Goal: Book appointment/travel/reservation

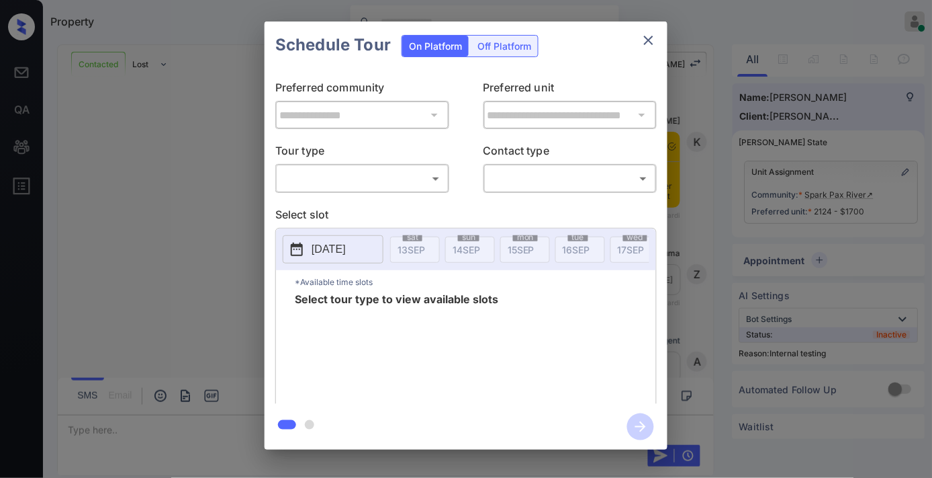
click at [380, 177] on body "Property [PERSON_NAME] Online Set yourself offline Set yourself on break Profil…" at bounding box center [466, 239] width 932 height 478
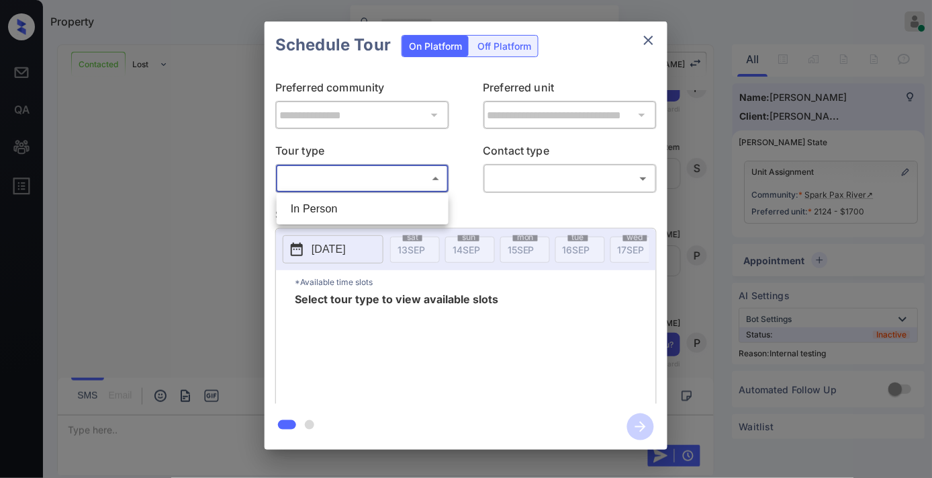
click at [373, 204] on li "In Person" at bounding box center [362, 209] width 165 height 24
type input "********"
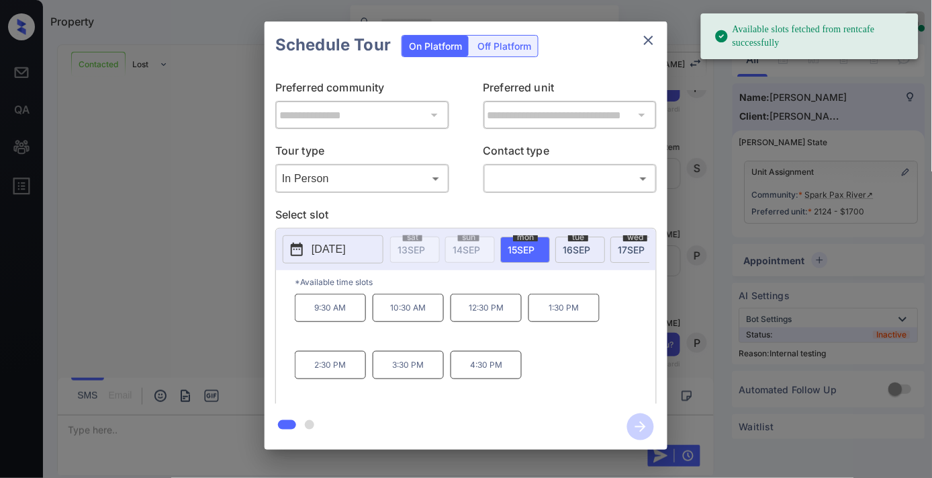
click at [345, 245] on p "[DATE]" at bounding box center [329, 249] width 34 height 16
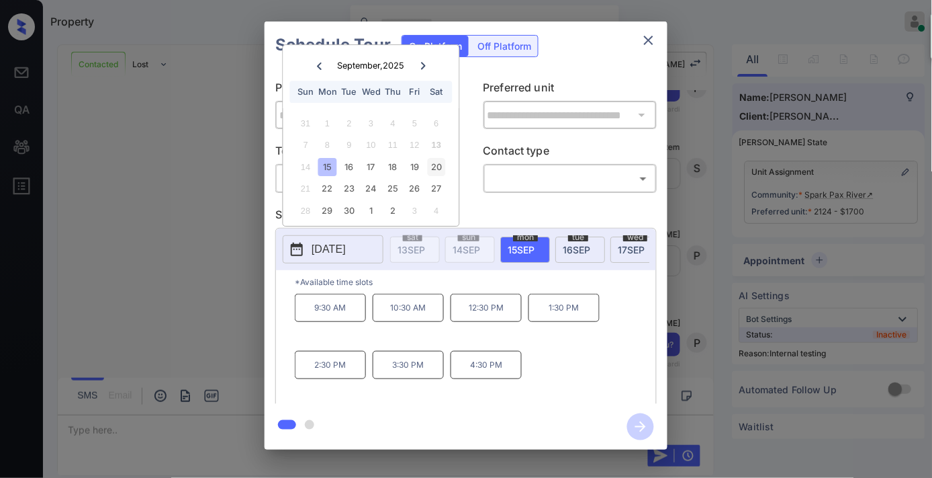
click at [435, 166] on div "20" at bounding box center [436, 167] width 18 height 18
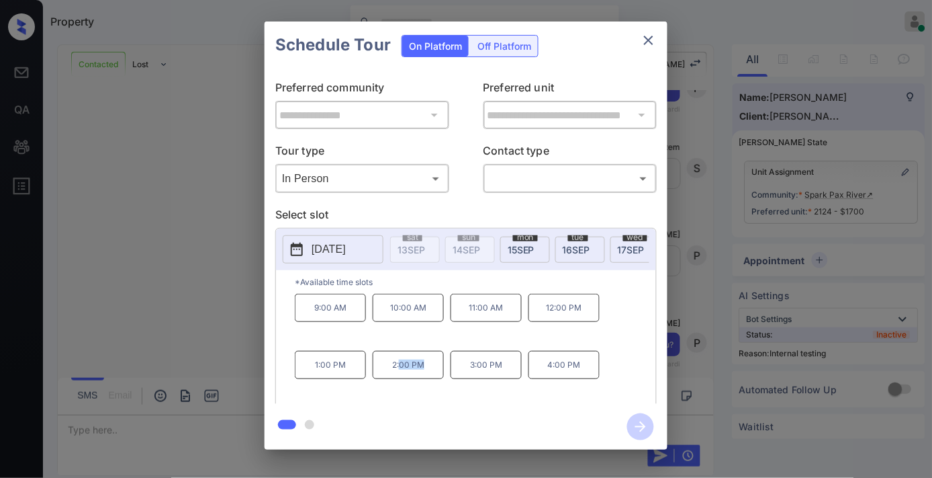
drag, startPoint x: 433, startPoint y: 369, endPoint x: 399, endPoint y: 370, distance: 34.3
click at [399, 370] on p "2:00 PM" at bounding box center [408, 365] width 71 height 28
click at [425, 372] on p "2:00 PM" at bounding box center [408, 365] width 71 height 28
drag, startPoint x: 441, startPoint y: 370, endPoint x: 390, endPoint y: 370, distance: 51.7
click at [390, 370] on p "2:00 PM" at bounding box center [408, 365] width 71 height 28
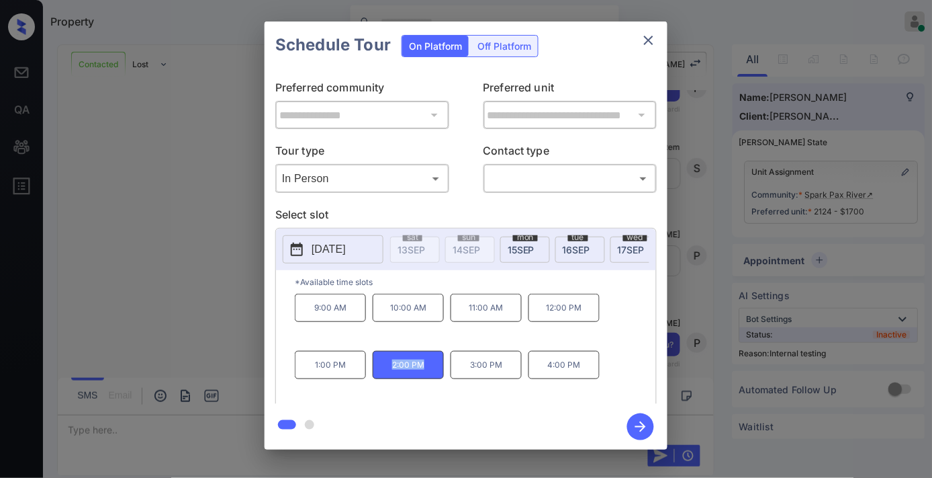
copy p "2:00 PM"
click at [647, 37] on icon "close" at bounding box center [649, 40] width 16 height 16
